Goal: Task Accomplishment & Management: Manage account settings

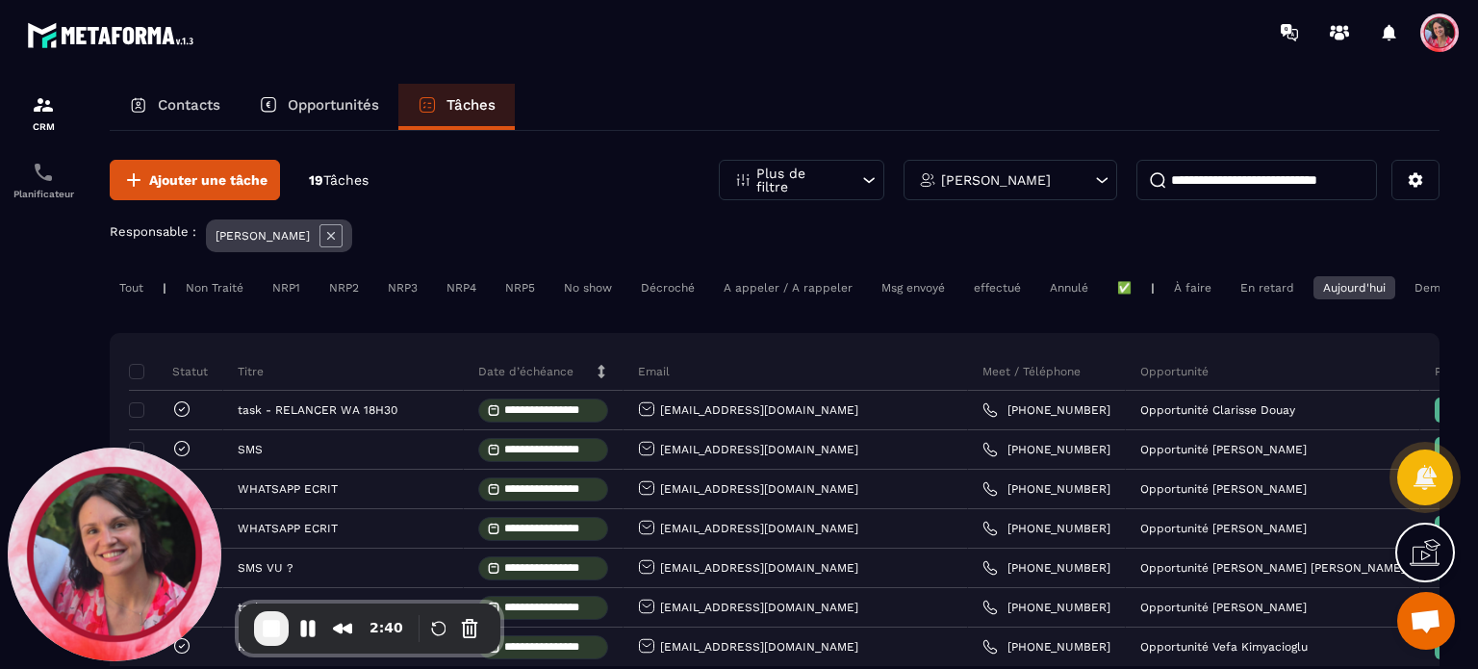
scroll to position [4991, 0]
click at [1413, 290] on div "Demain" at bounding box center [1436, 287] width 62 height 23
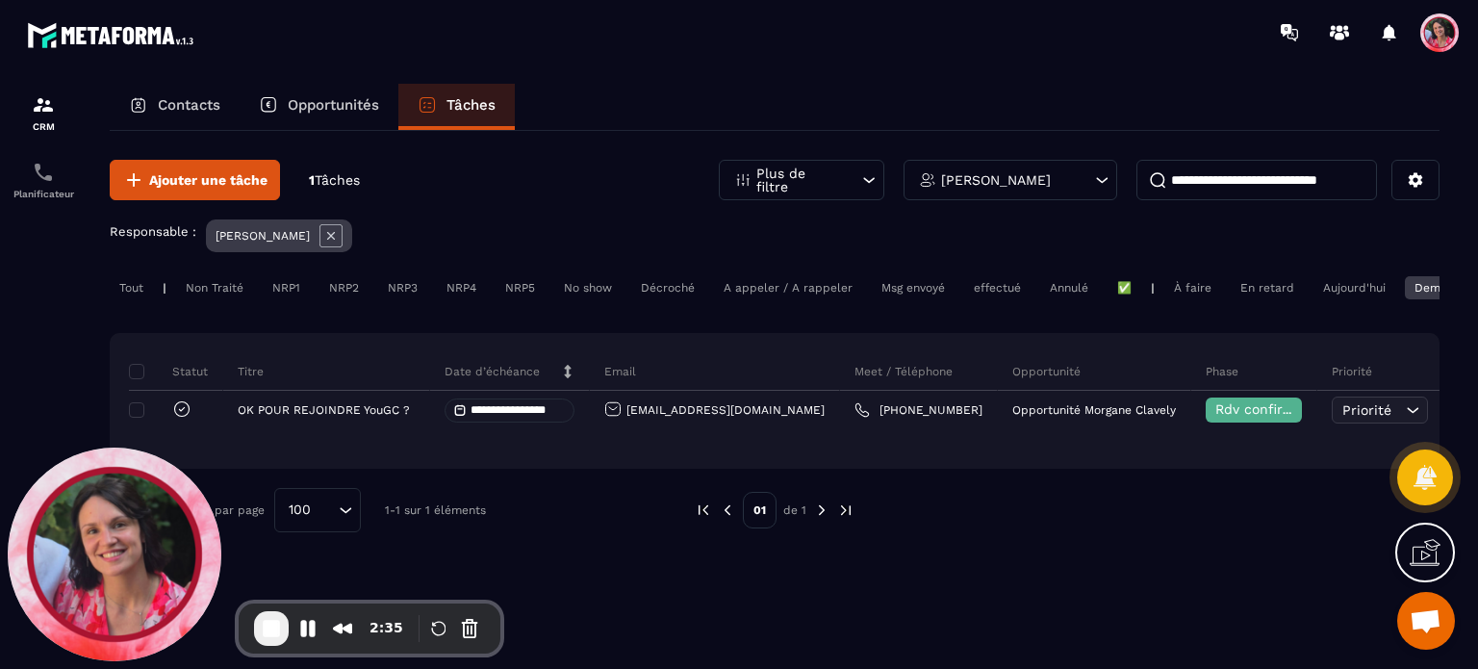
click at [1363, 282] on div "Aujourd'hui" at bounding box center [1354, 287] width 82 height 23
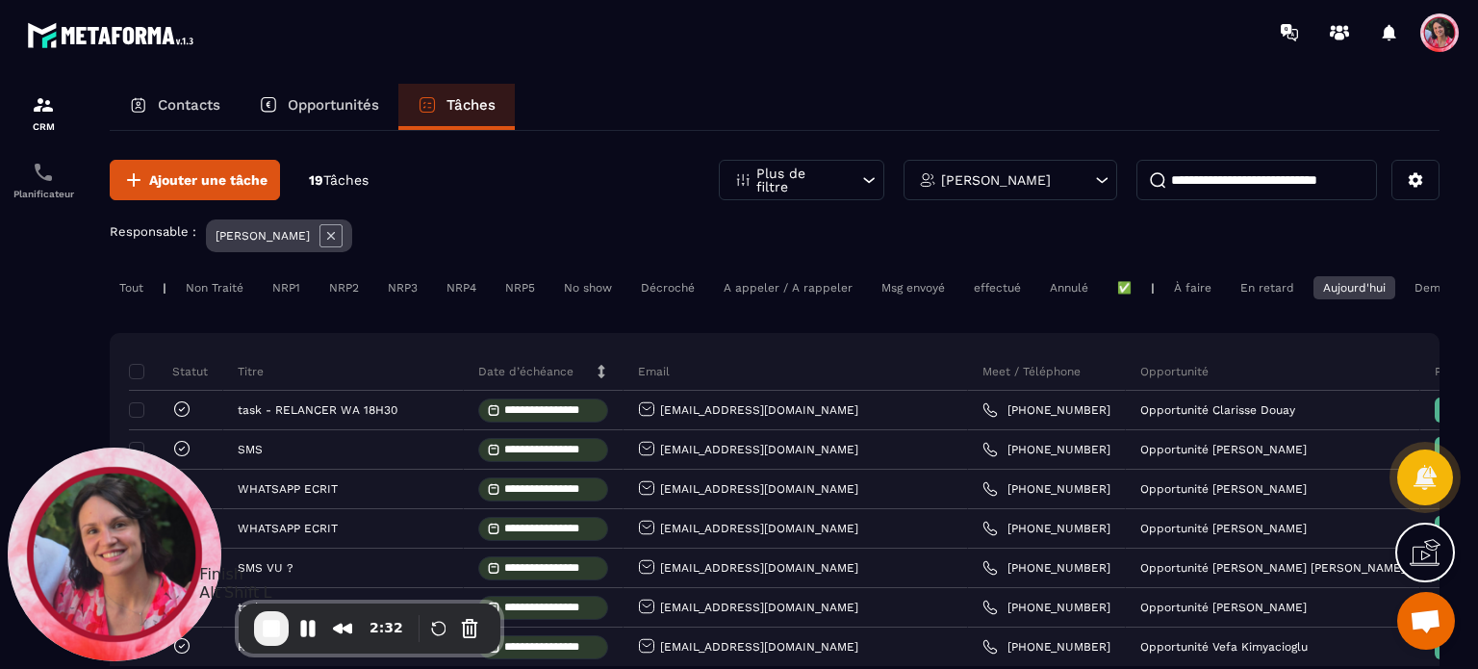
click at [266, 626] on span "End Recording" at bounding box center [271, 628] width 23 height 23
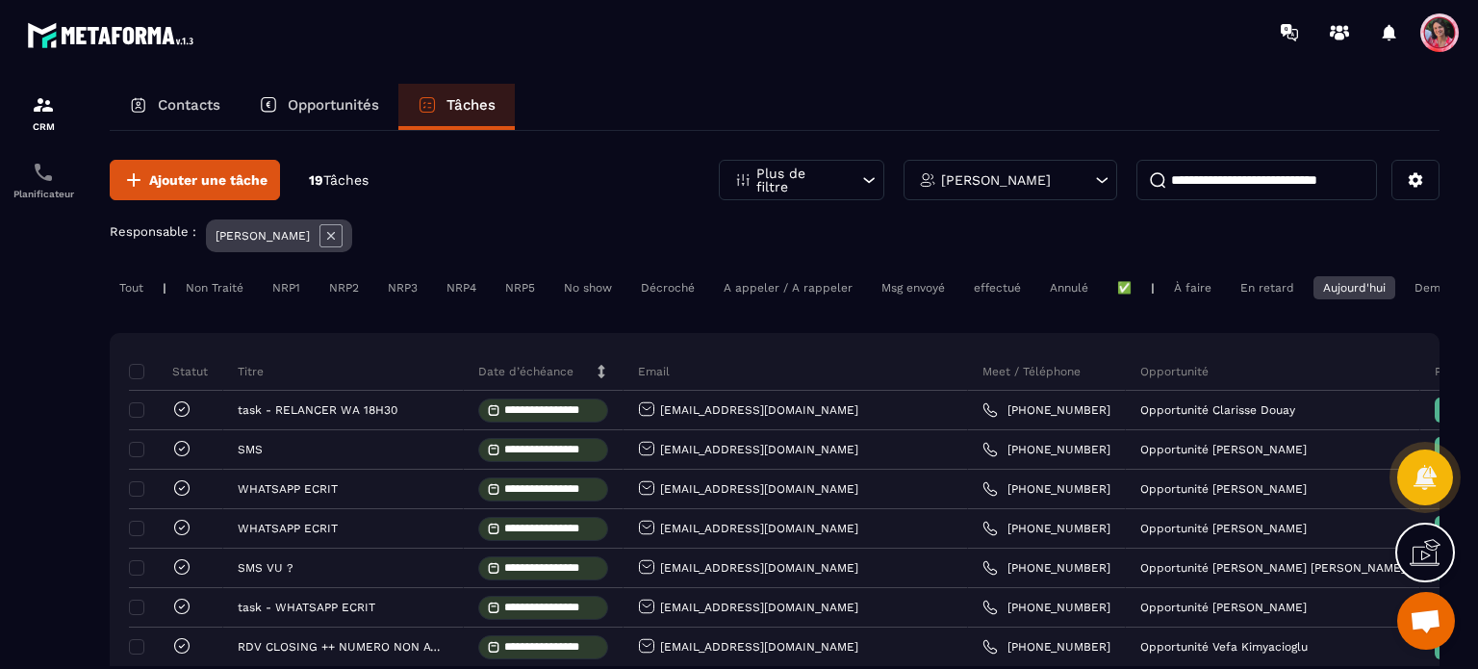
click at [680, 168] on div "Ajouter une tâche 19 Tâches Plus de filtre [PERSON_NAME]" at bounding box center [775, 180] width 1330 height 40
drag, startPoint x: 207, startPoint y: 118, endPoint x: 205, endPoint y: 98, distance: 20.3
click at [207, 118] on div "Contacts" at bounding box center [175, 107] width 130 height 46
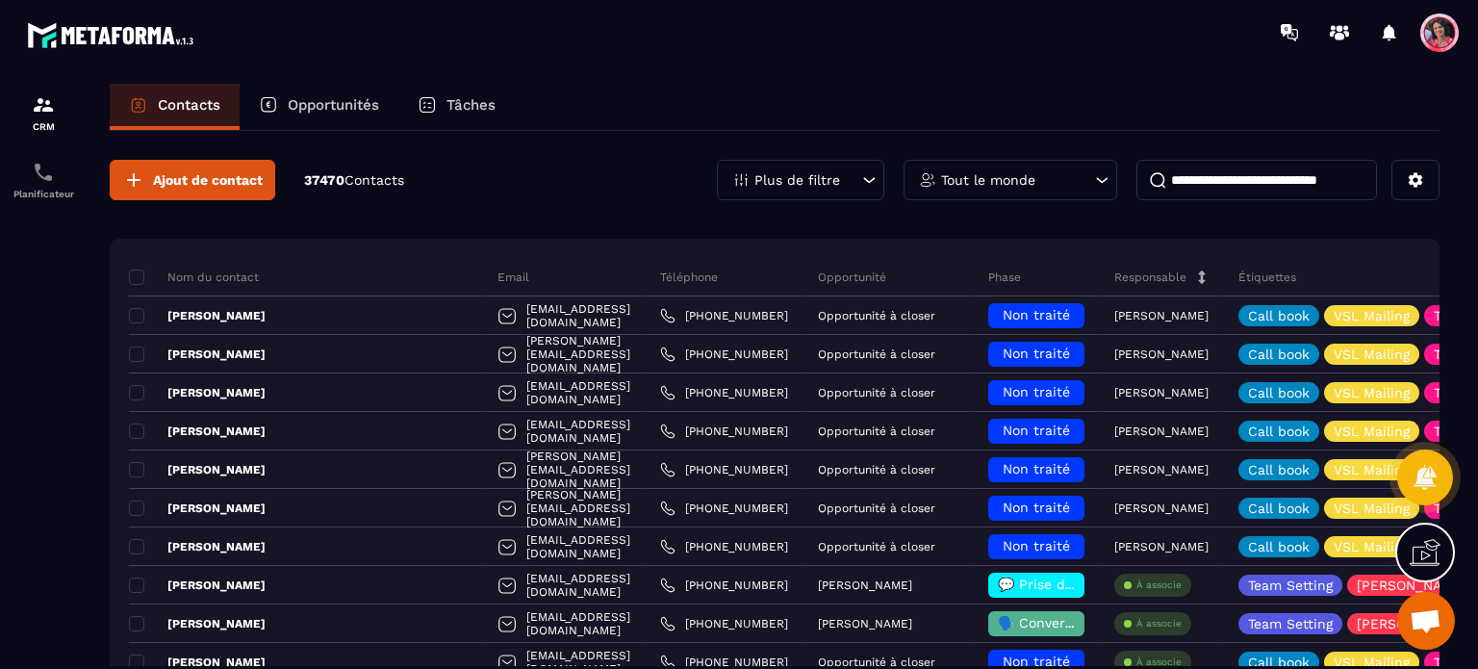
click at [358, 111] on p "Opportunités" at bounding box center [333, 104] width 91 height 17
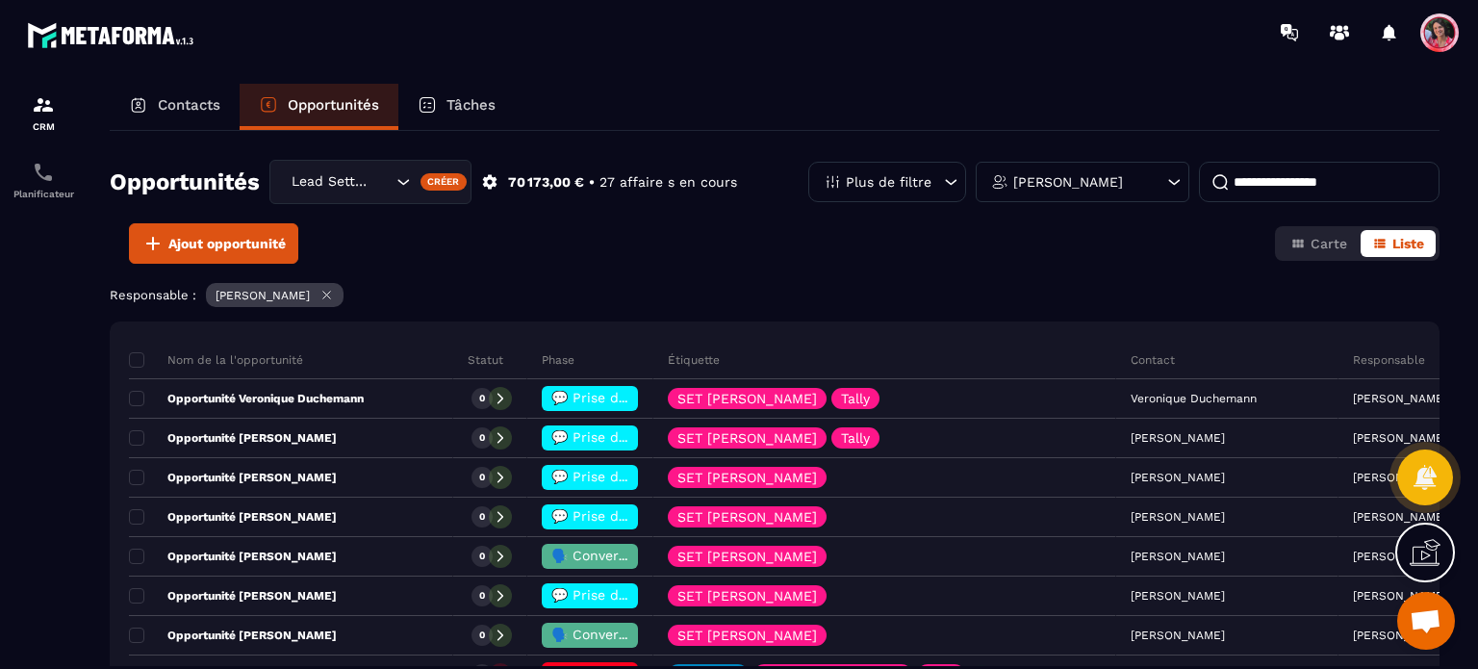
click at [385, 177] on input "Search for option" at bounding box center [381, 181] width 19 height 21
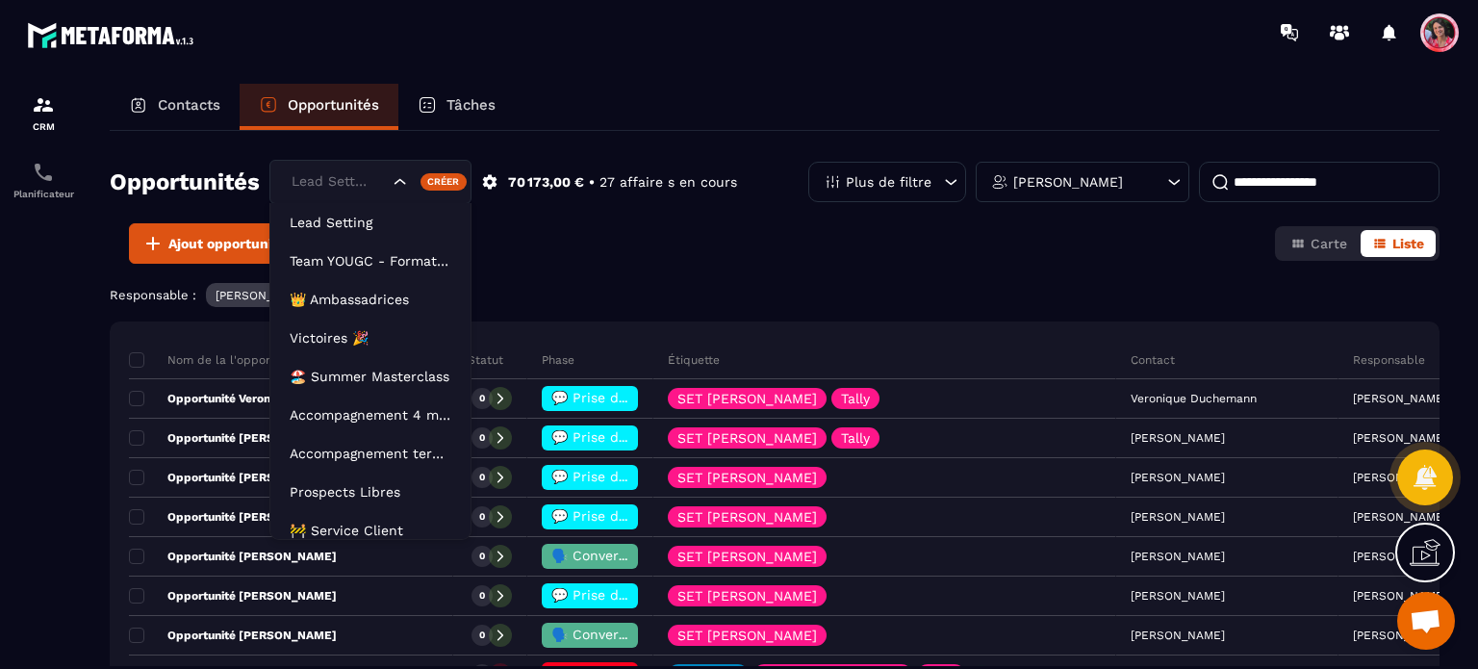
click at [385, 177] on input "Search for option" at bounding box center [338, 181] width 102 height 21
click at [862, 268] on div "Opportunités Lead Setting Lead Setting Team YOUGC - Formations 👑 Ambassadrices …" at bounding box center [775, 398] width 1330 height 535
click at [383, 184] on input "Search for option" at bounding box center [338, 181] width 102 height 21
drag, startPoint x: 795, startPoint y: 255, endPoint x: 772, endPoint y: 265, distance: 25.0
click at [794, 255] on div "Ajout opportunité Carte Liste" at bounding box center [775, 243] width 1330 height 40
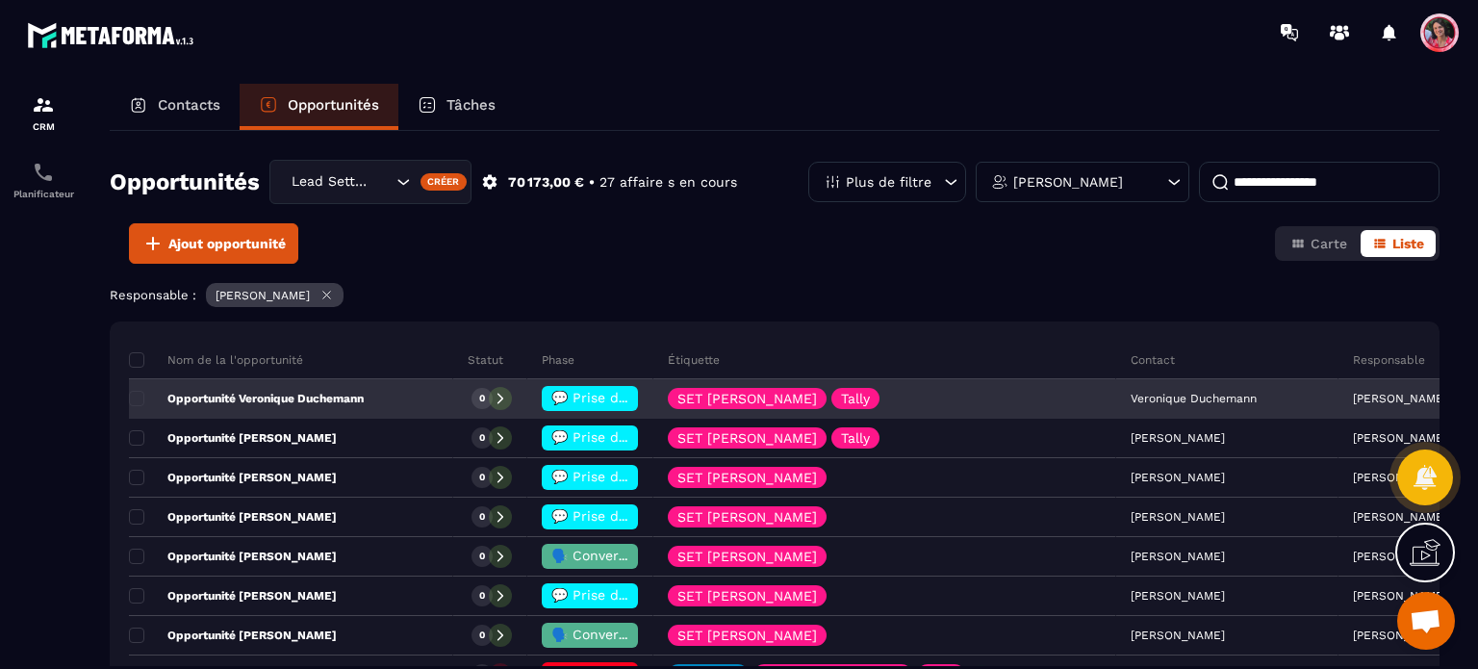
click at [570, 399] on span "💬 Prise de contact effectué" at bounding box center [646, 397] width 191 height 15
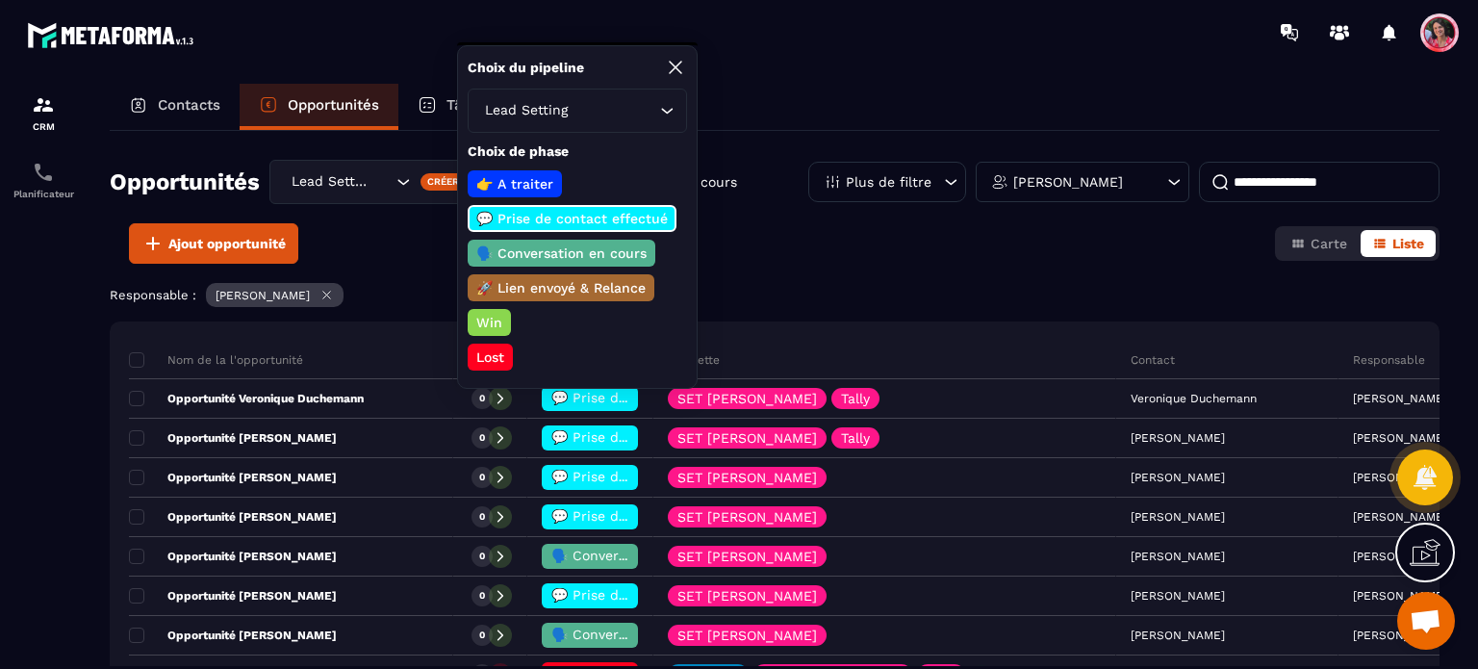
click at [822, 299] on div "Responsable : [PERSON_NAME]" at bounding box center [775, 297] width 1330 height 29
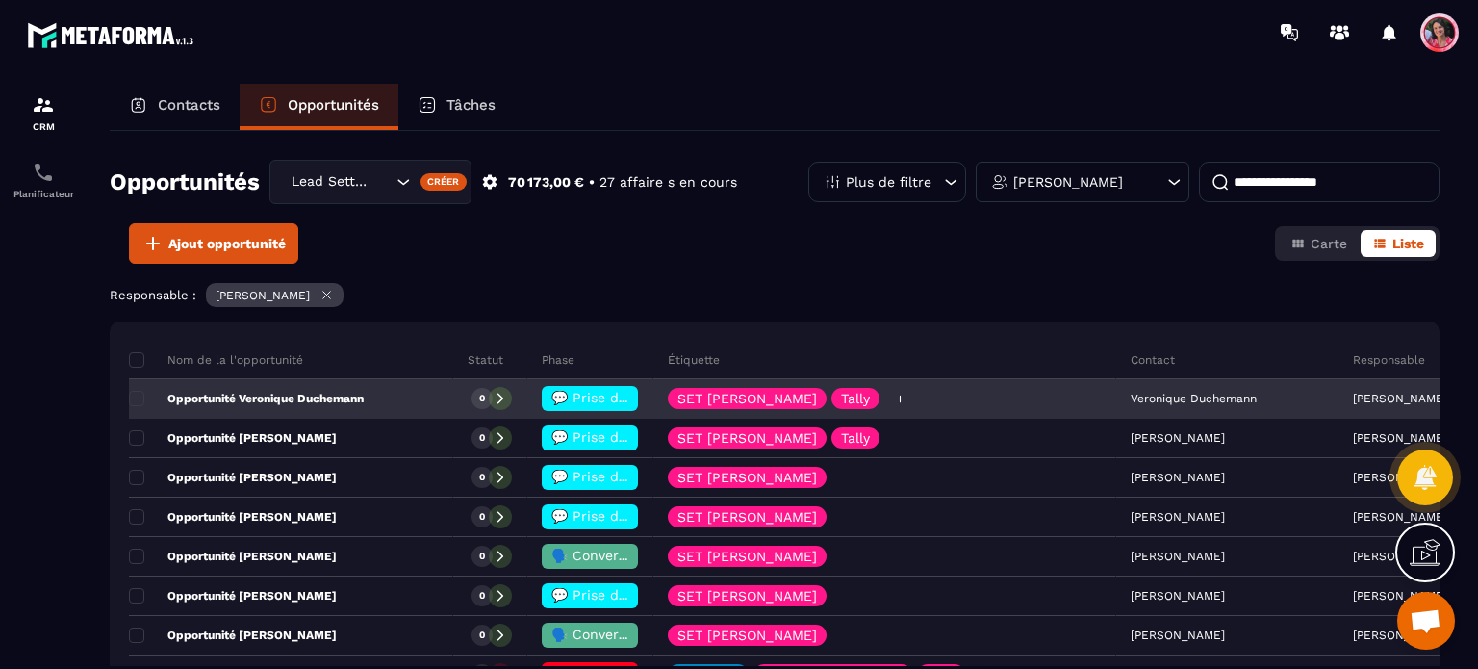
click at [722, 401] on p "SET [PERSON_NAME]" at bounding box center [746, 398] width 139 height 13
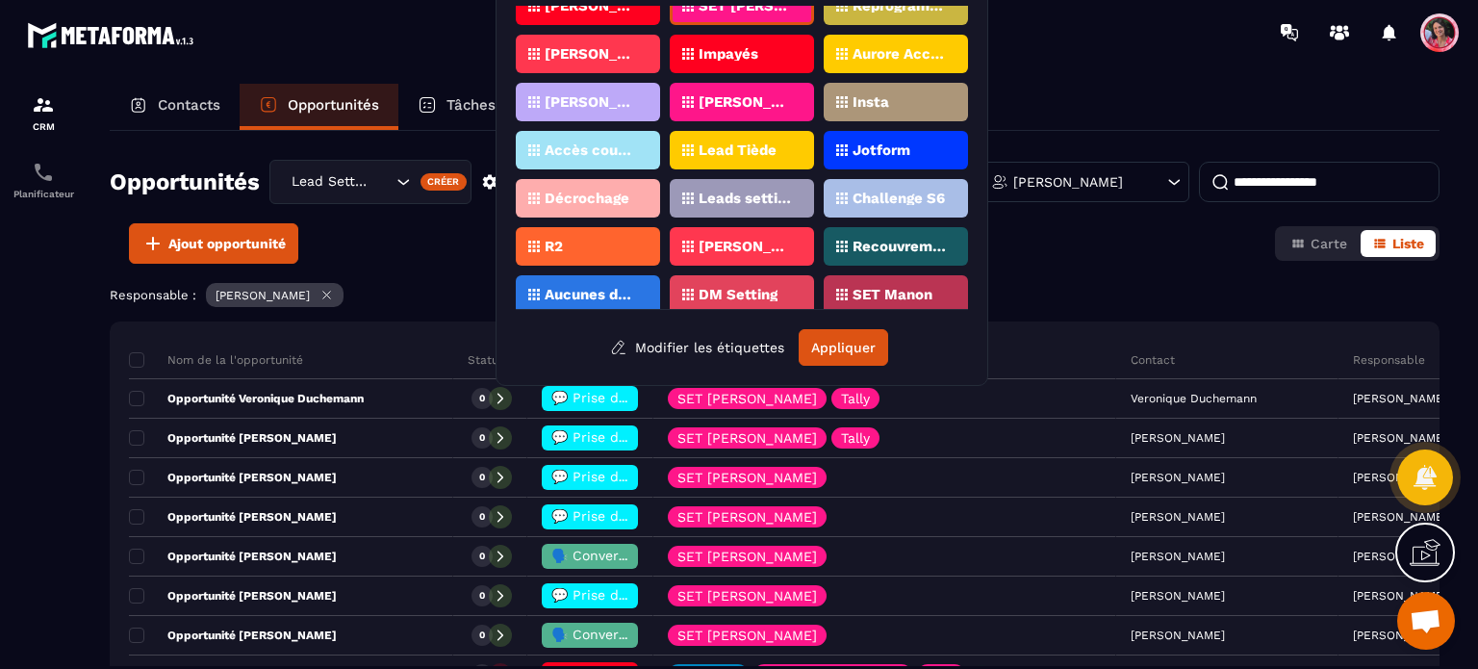
scroll to position [196, 0]
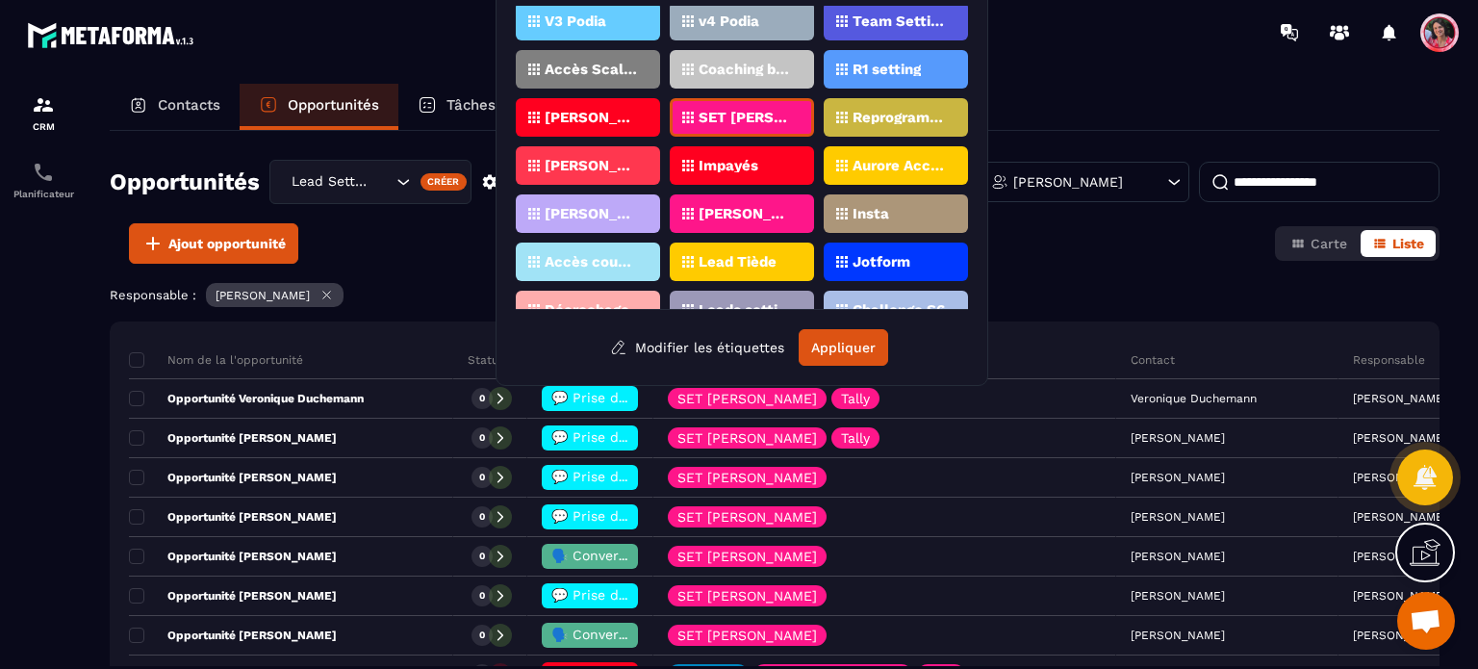
click at [1069, 258] on div "Ajout opportunité Carte Liste" at bounding box center [775, 243] width 1330 height 40
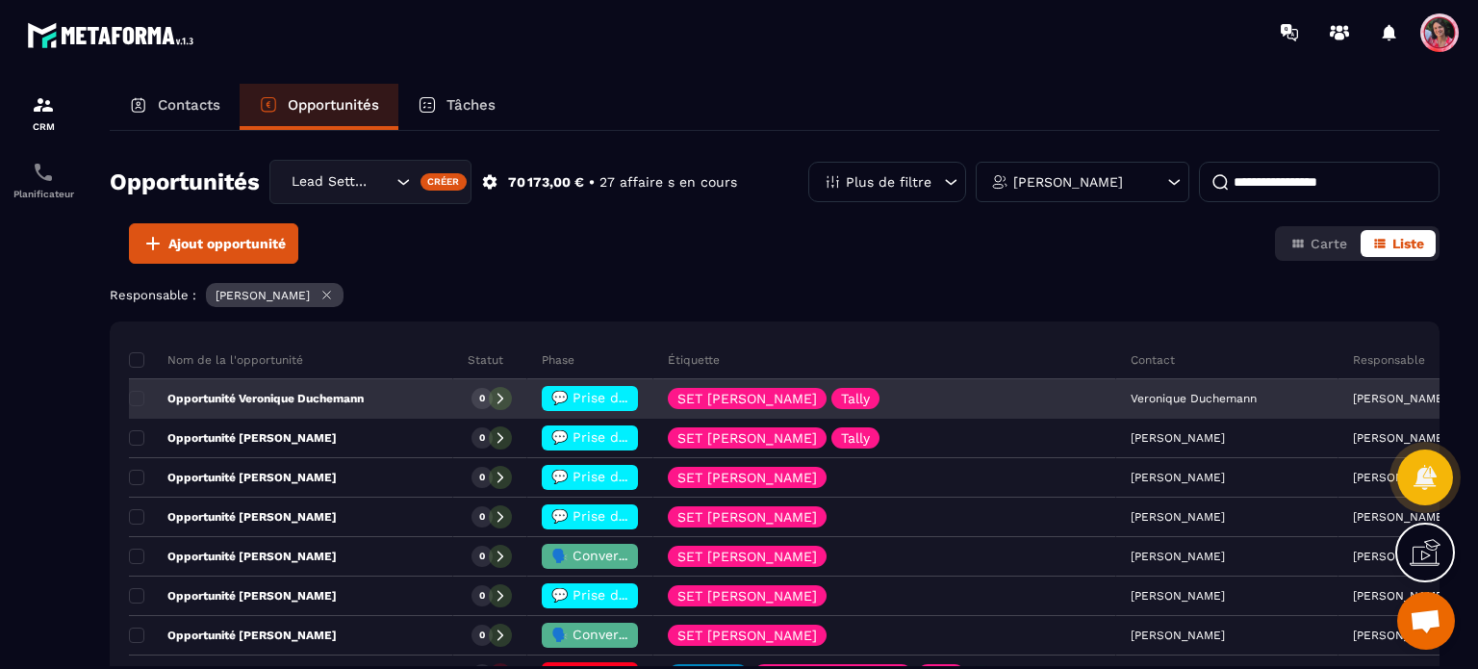
click at [243, 395] on p "Opportunité Veronique Duchemann" at bounding box center [246, 398] width 235 height 15
